Goal: Task Accomplishment & Management: Manage account settings

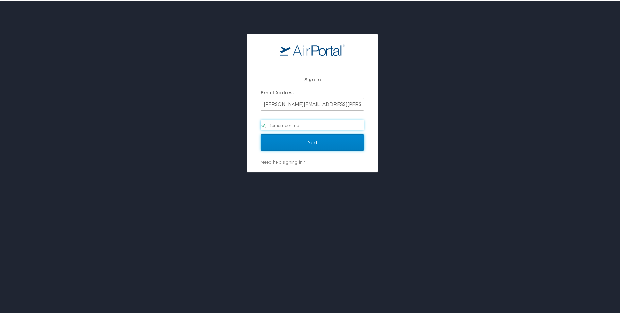
click at [307, 143] on input "Next" at bounding box center [312, 141] width 103 height 16
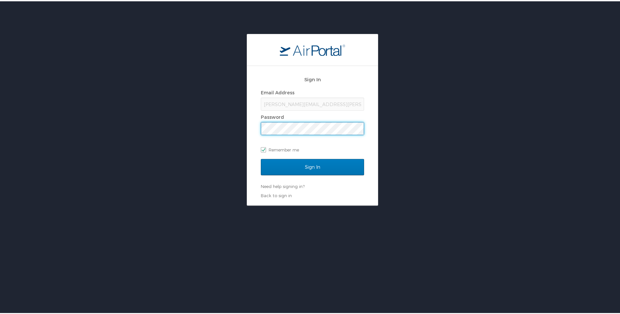
click at [261, 158] on input "Sign In" at bounding box center [312, 166] width 103 height 16
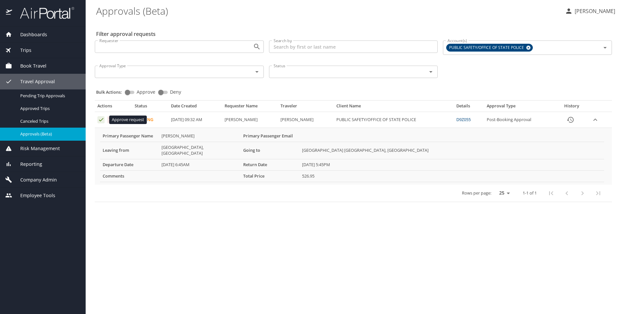
click at [98, 121] on icon "Approval table" at bounding box center [101, 120] width 6 height 6
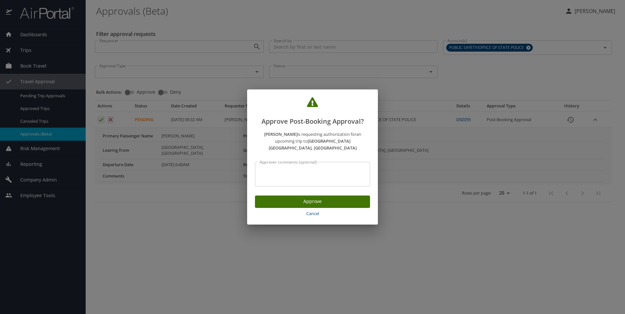
click at [307, 200] on span "Approve" at bounding box center [312, 202] width 105 height 8
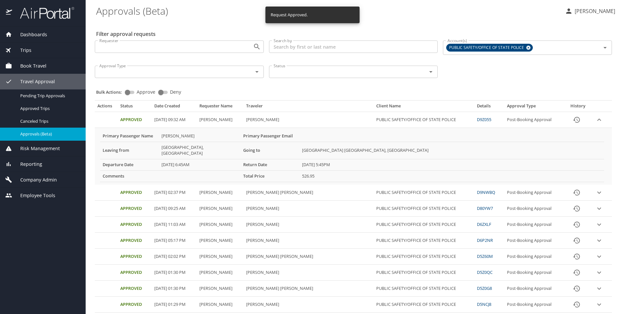
click at [595, 10] on p "[PERSON_NAME]" at bounding box center [594, 11] width 42 height 8
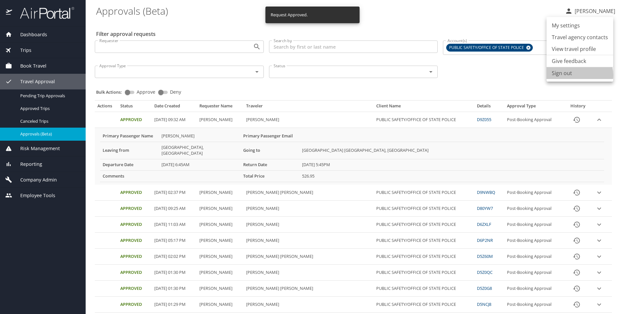
click at [574, 75] on li "Sign out" at bounding box center [580, 73] width 67 height 12
